Goal: Task Accomplishment & Management: Manage account settings

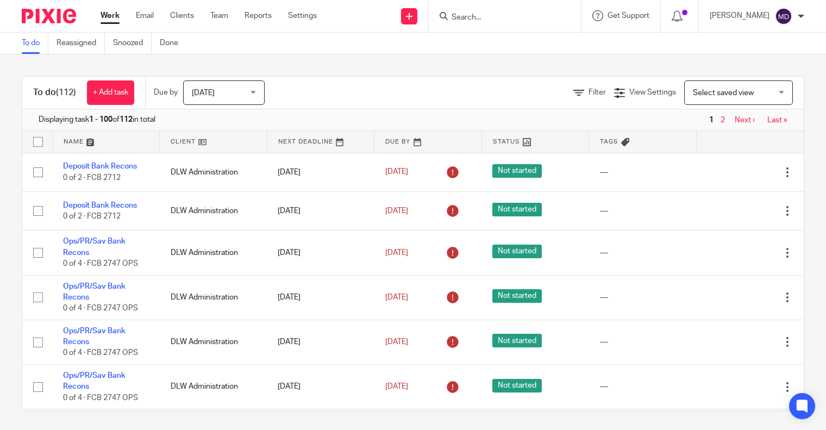
click at [491, 13] on input "Search" at bounding box center [499, 18] width 98 height 10
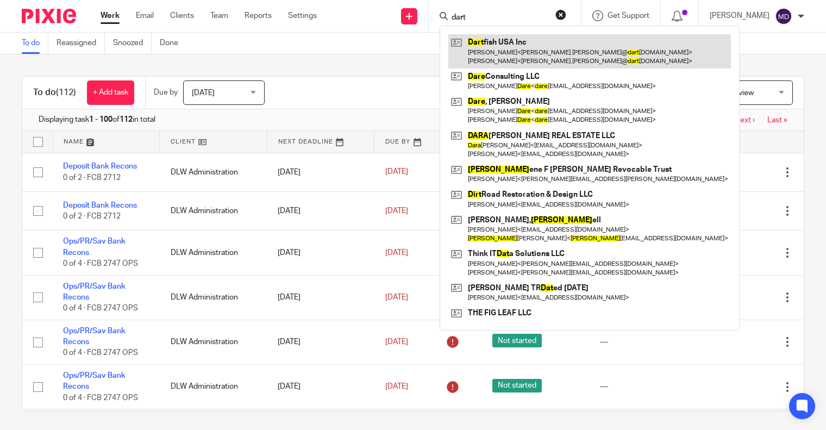
type input "dart"
click at [500, 47] on link at bounding box center [589, 51] width 282 height 34
click at [501, 42] on link at bounding box center [589, 51] width 282 height 34
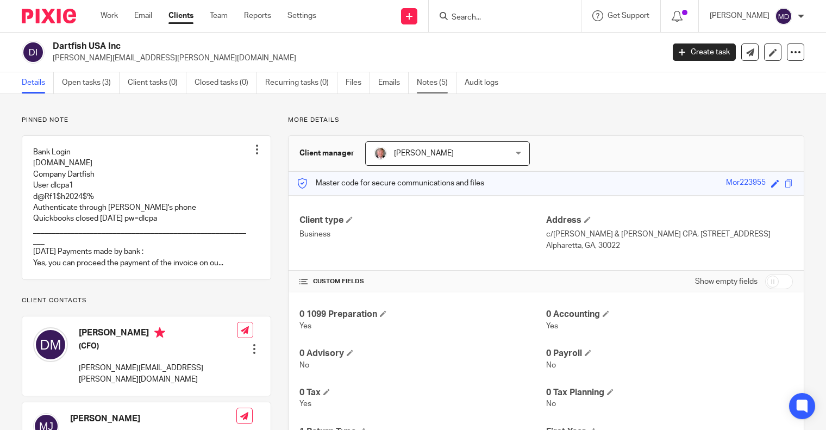
click at [431, 83] on link "Notes (5)" at bounding box center [437, 82] width 40 height 21
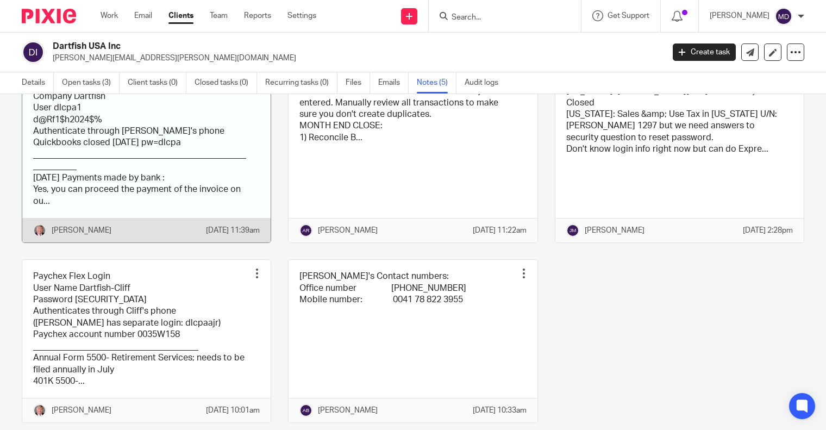
scroll to position [63, 0]
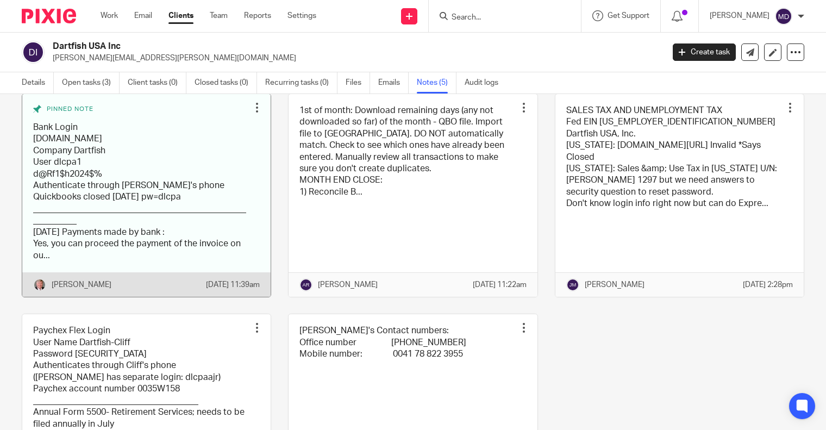
click at [121, 181] on link at bounding box center [146, 195] width 248 height 203
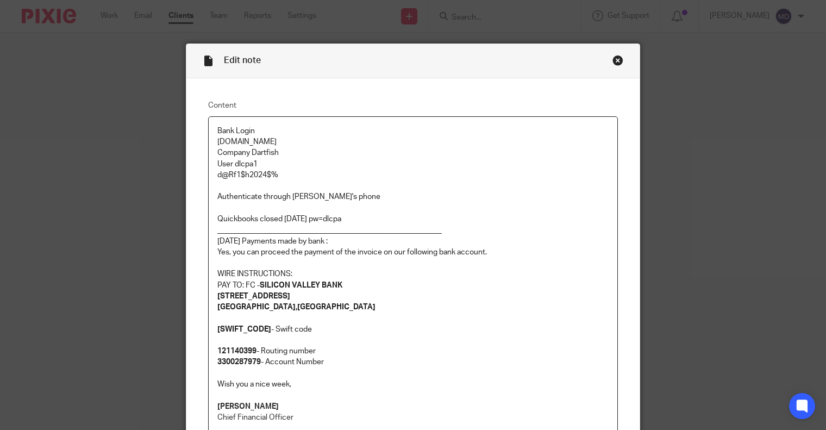
click at [278, 177] on p "d@Rf1$h2024$%" at bounding box center [412, 174] width 391 height 11
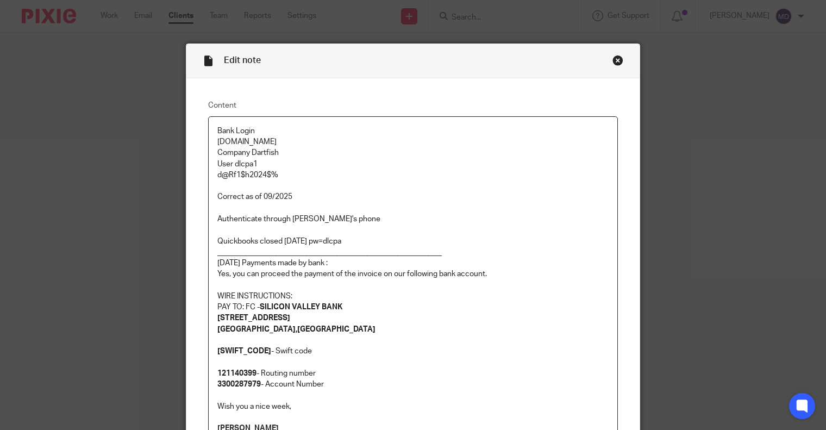
click at [299, 144] on p "connect.svb.com" at bounding box center [412, 141] width 391 height 11
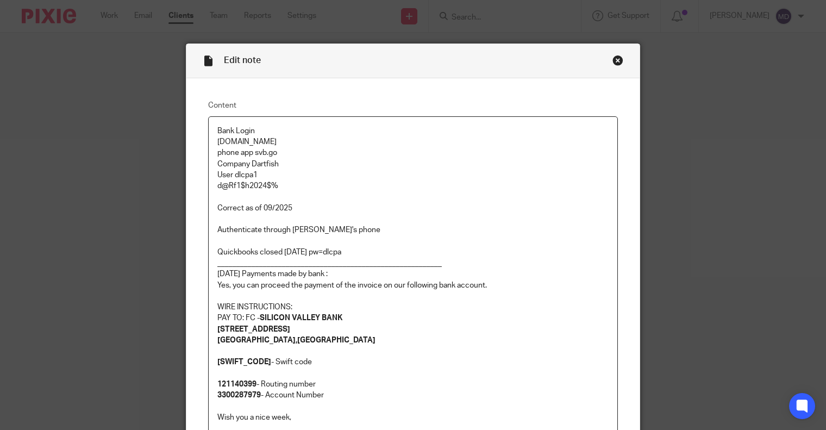
scroll to position [272, 0]
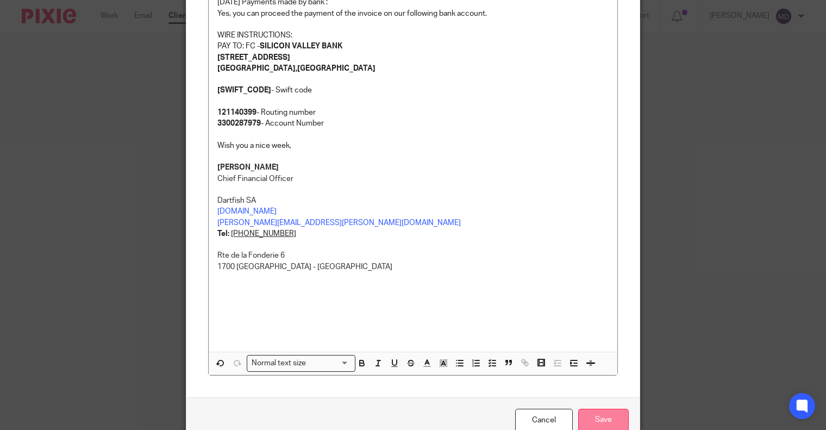
click at [598, 416] on input "Save" at bounding box center [603, 420] width 51 height 23
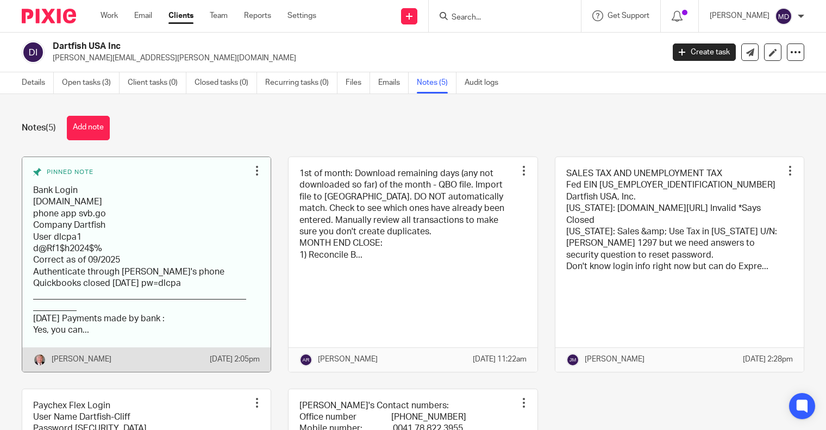
scroll to position [54, 0]
